Goal: Information Seeking & Learning: Learn about a topic

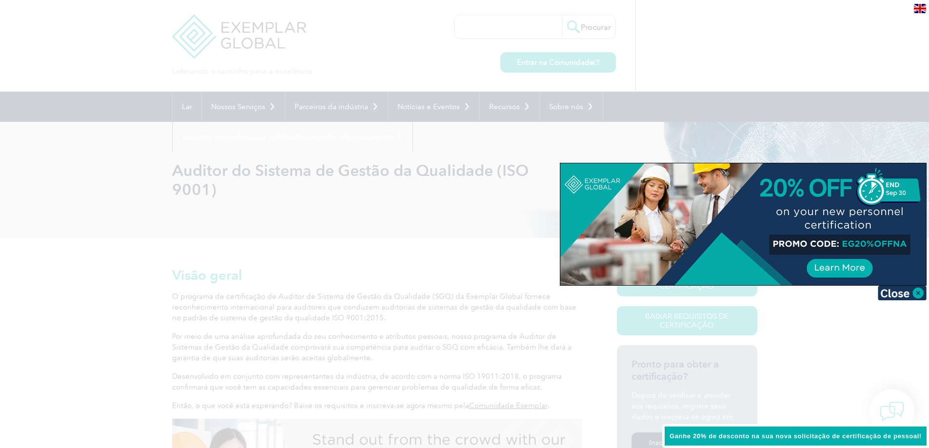
click at [835, 62] on div at bounding box center [464, 224] width 929 height 448
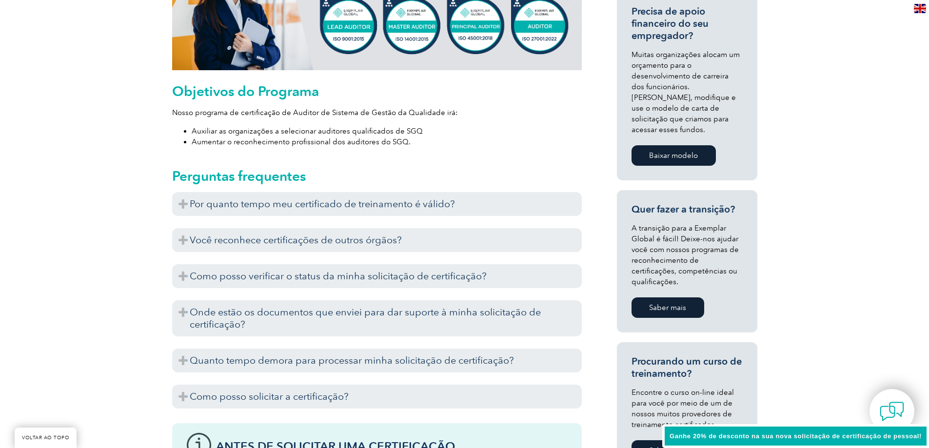
scroll to position [487, 0]
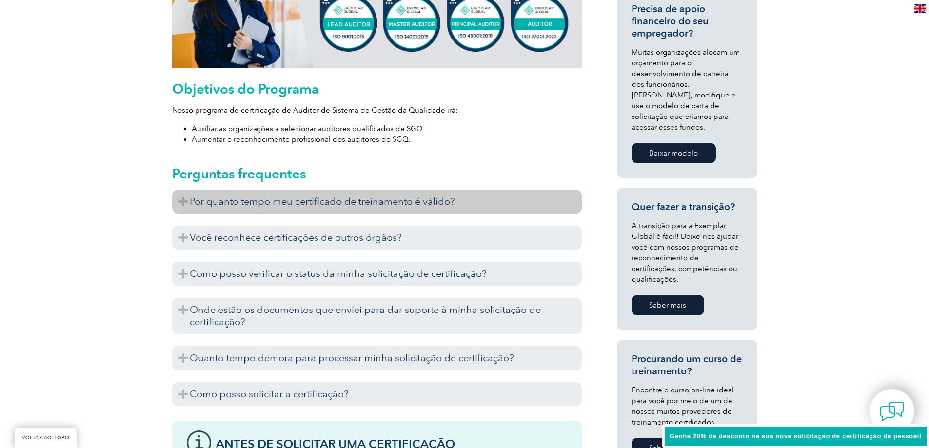
click at [195, 199] on font "Por quanto tempo meu certificado de treinamento é válido?" at bounding box center [322, 201] width 265 height 12
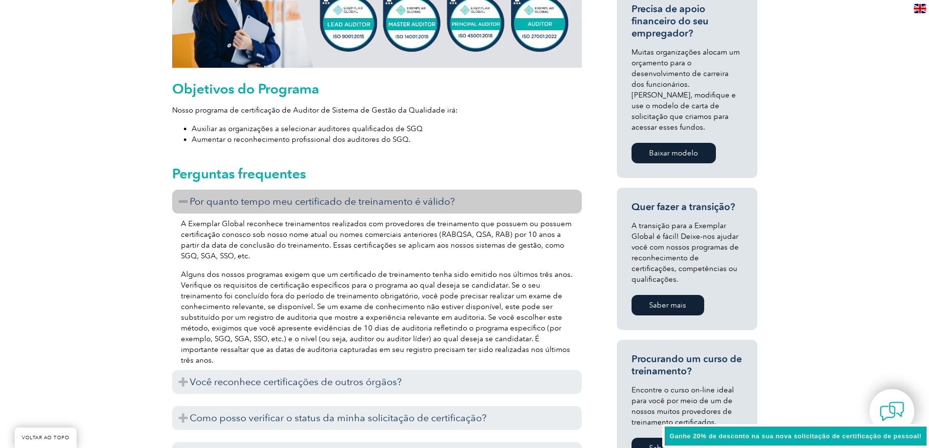
click at [196, 199] on font "Por quanto tempo meu certificado de treinamento é válido?" at bounding box center [322, 201] width 265 height 12
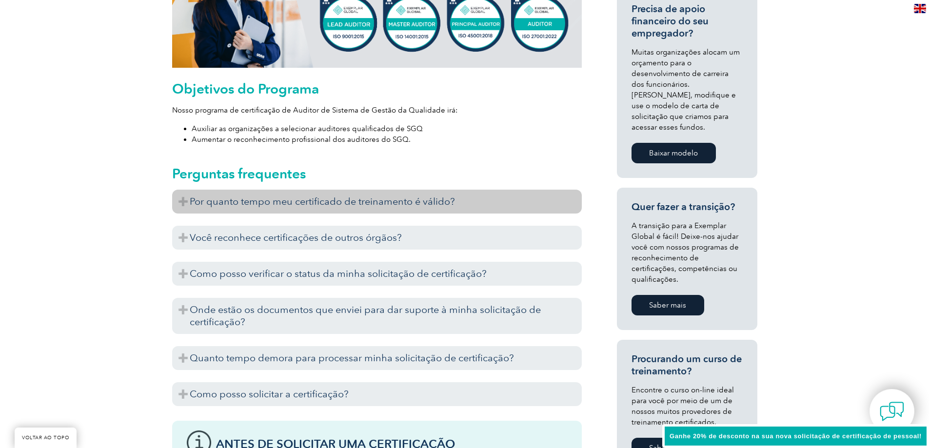
scroll to position [536, 0]
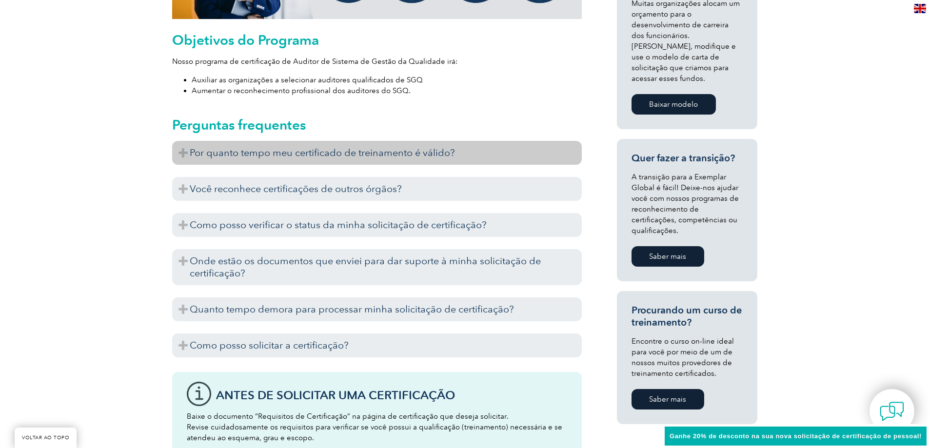
click at [196, 199] on h3 "Você reconhece certificações de outros órgãos?" at bounding box center [376, 189] width 409 height 24
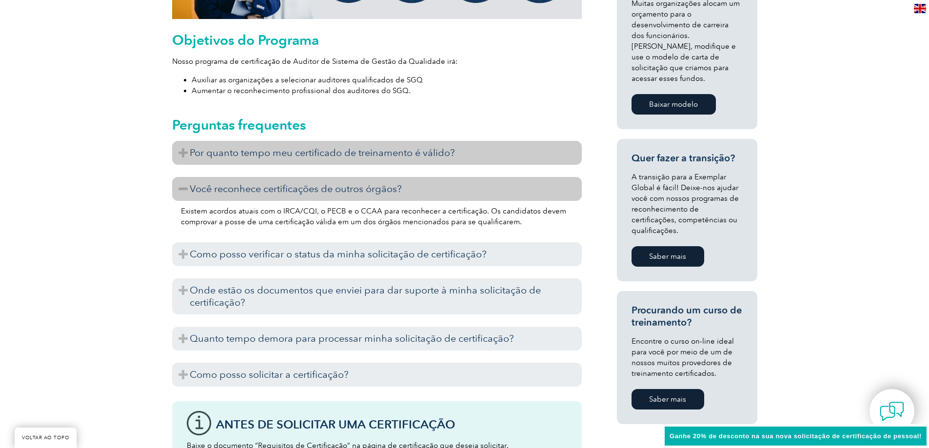
click at [196, 199] on h3 "Você reconhece certificações de outros órgãos?" at bounding box center [376, 189] width 409 height 24
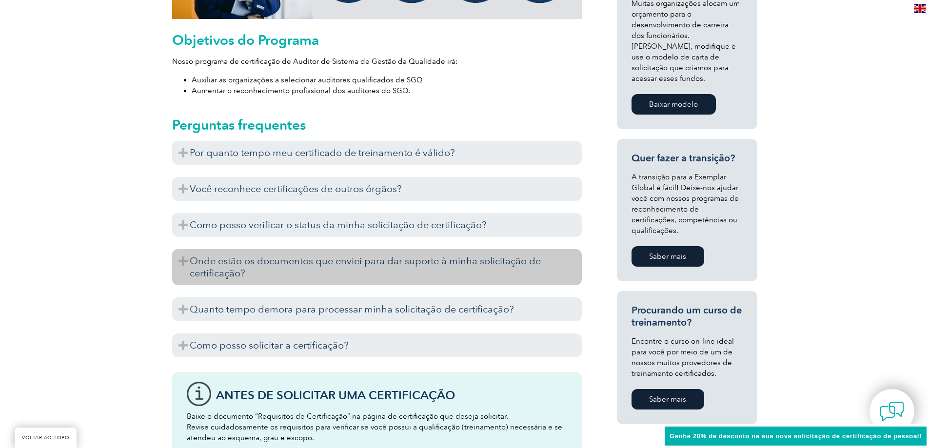
scroll to position [634, 0]
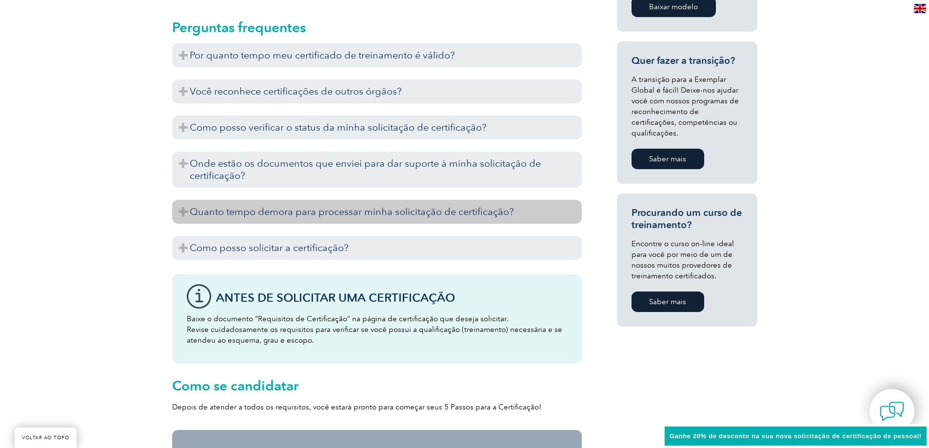
click at [195, 210] on font "Quanto tempo demora para processar minha solicitação de certificação?" at bounding box center [352, 212] width 324 height 12
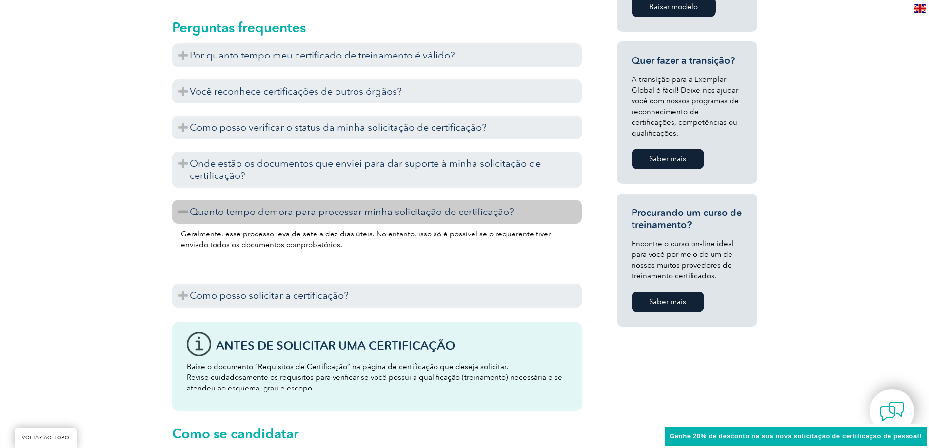
click at [195, 210] on font "Quanto tempo demora para processar minha solicitação de certificação?" at bounding box center [352, 212] width 324 height 12
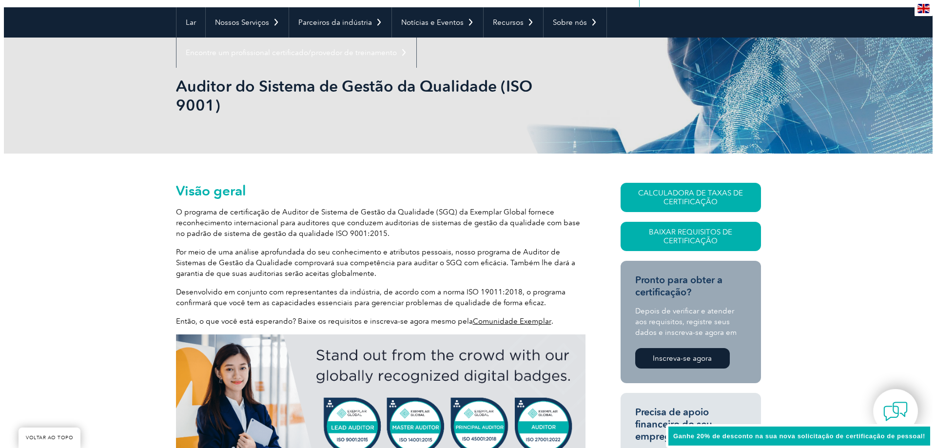
scroll to position [0, 0]
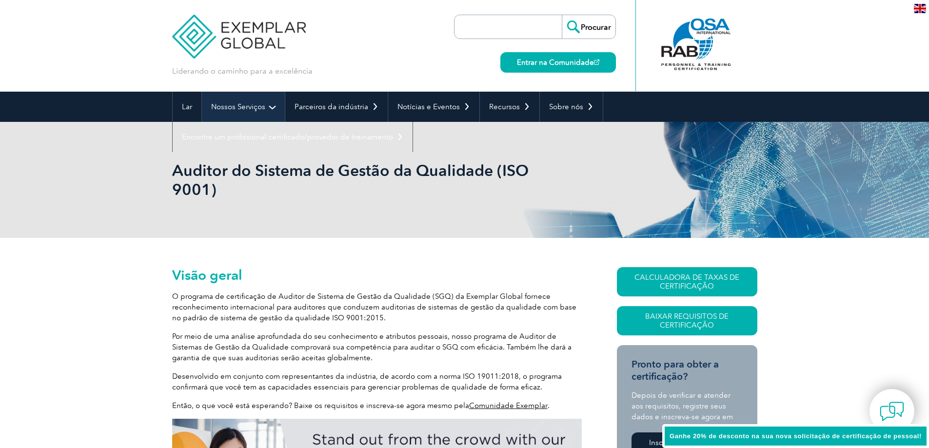
click at [246, 105] on font "Nossos Serviços" at bounding box center [238, 106] width 54 height 9
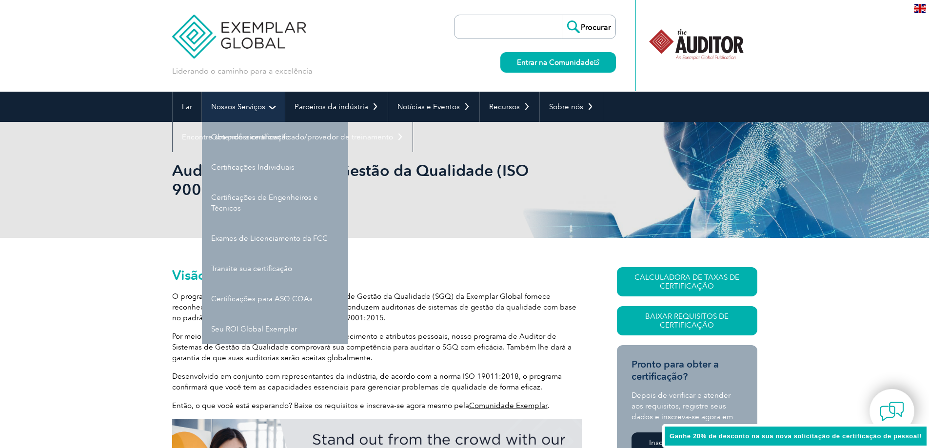
click at [253, 108] on font "Nossos Serviços" at bounding box center [238, 106] width 54 height 9
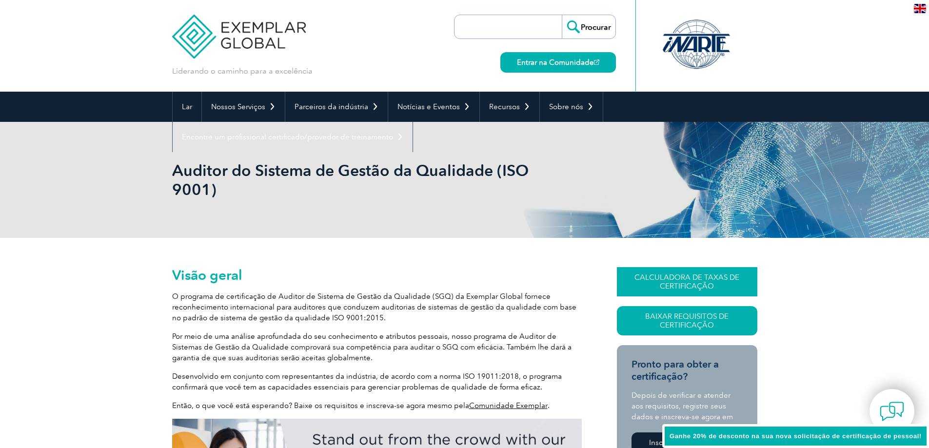
click at [631, 280] on link "CALCULADORA DE TAXAS DE CERTIFICAÇÃO" at bounding box center [687, 281] width 140 height 29
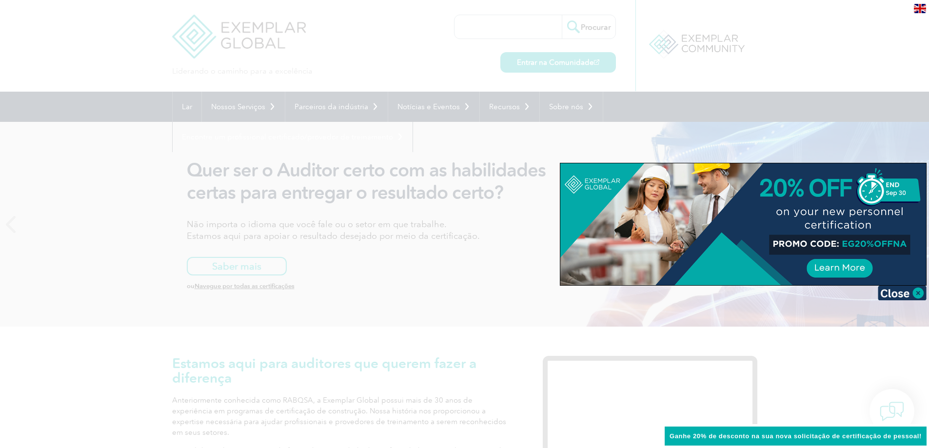
click at [515, 207] on div at bounding box center [464, 224] width 929 height 448
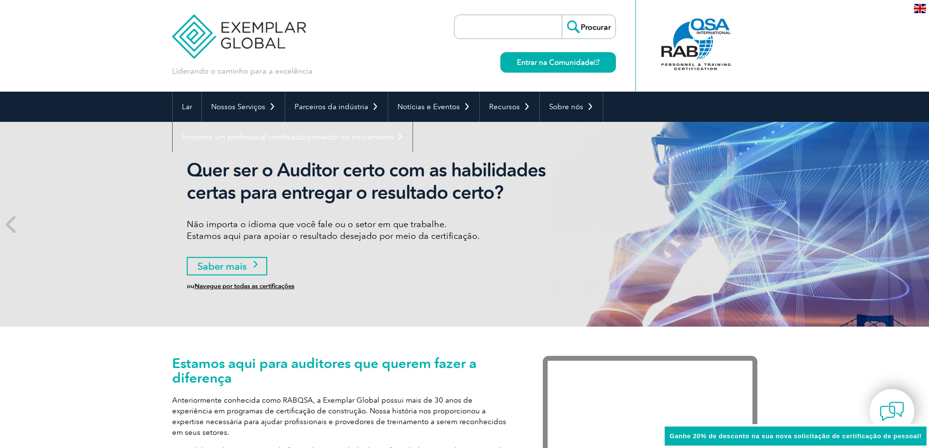
click at [254, 273] on link "Saber mais" at bounding box center [227, 266] width 80 height 19
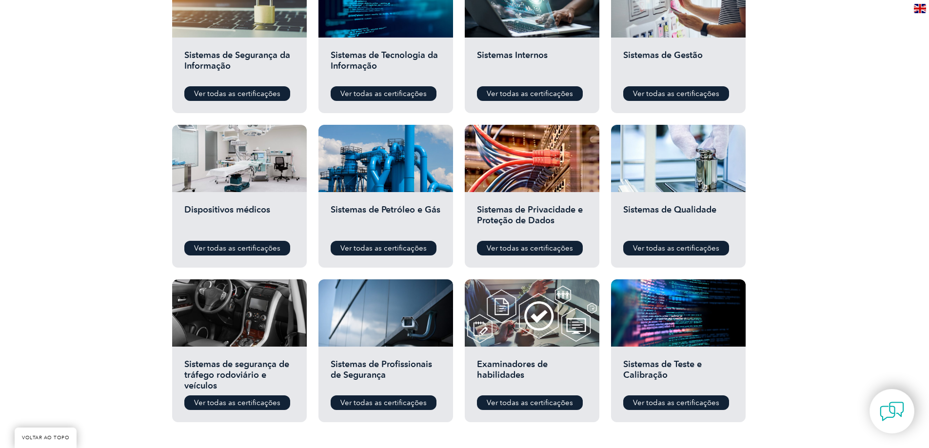
scroll to position [634, 0]
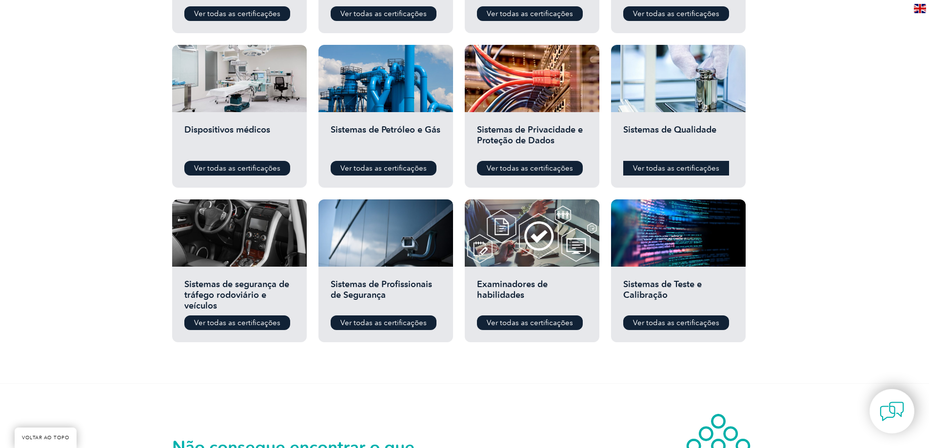
click at [662, 166] on font "Ver todas as certificações" at bounding box center [676, 168] width 86 height 9
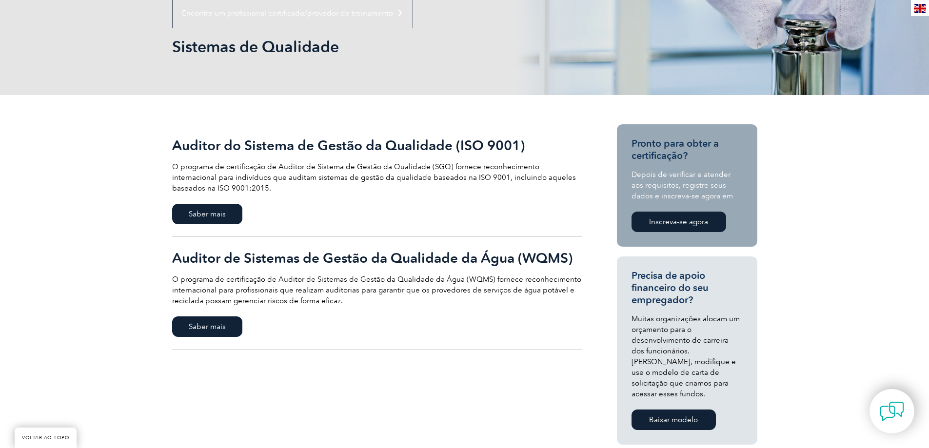
scroll to position [146, 0]
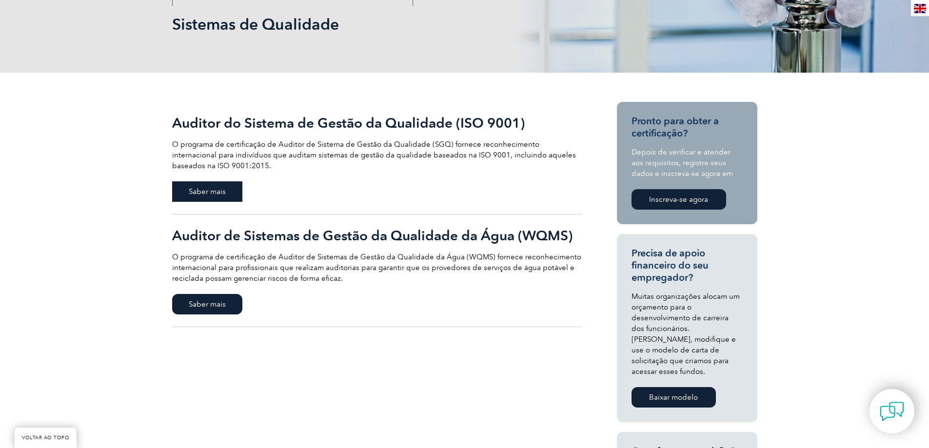
click at [235, 197] on span "Saber mais" at bounding box center [207, 191] width 70 height 20
